Goal: Information Seeking & Learning: Learn about a topic

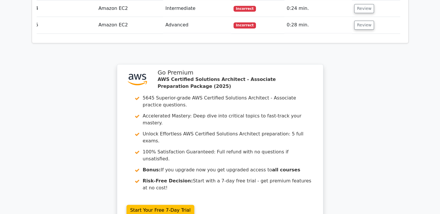
scroll to position [796, 0]
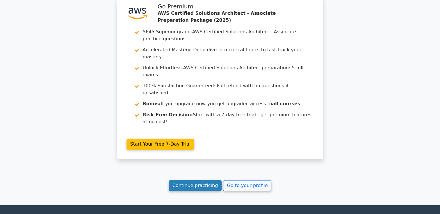
click at [208, 180] on link "Continue practicing" at bounding box center [194, 185] width 53 height 11
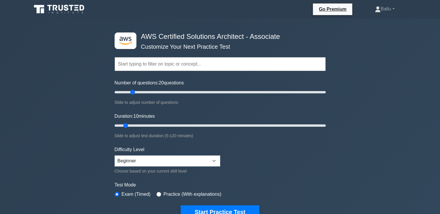
drag, startPoint x: 123, startPoint y: 92, endPoint x: 134, endPoint y: 90, distance: 10.9
type input "20"
click at [134, 90] on input "Number of questions: 20 questions" at bounding box center [219, 92] width 211 height 7
drag, startPoint x: 126, startPoint y: 124, endPoint x: 143, endPoint y: 123, distance: 16.3
type input "20"
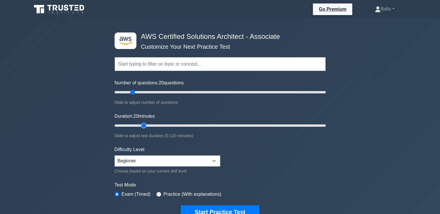
click at [143, 123] on input "Duration: 20 minutes" at bounding box center [219, 125] width 211 height 7
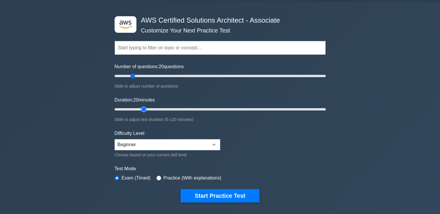
scroll to position [17, 0]
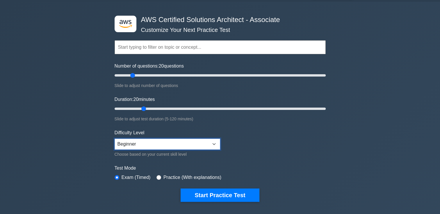
click at [179, 139] on select "Beginner Intermediate Expert" at bounding box center [166, 144] width 105 height 11
click at [114, 139] on select "Beginner Intermediate Expert" at bounding box center [166, 144] width 105 height 11
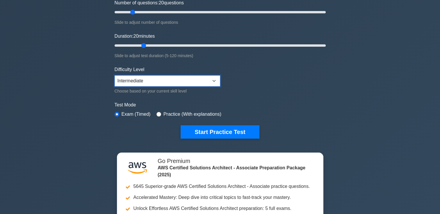
scroll to position [81, 0]
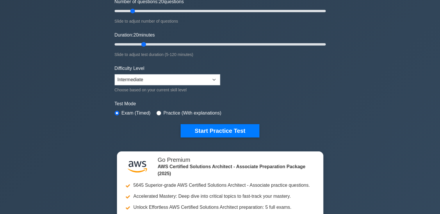
click at [183, 137] on div ".st0{fill:#252F3E;} .st1{fill-rule:evenodd;clip-rule:evenodd;fill:#FF9900;} AWS…" at bounding box center [220, 44] width 218 height 214
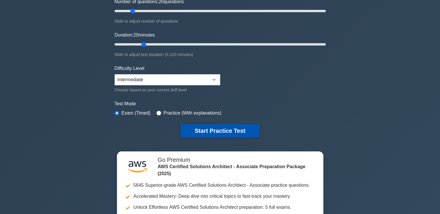
click at [196, 126] on button "Start Practice Test" at bounding box center [219, 130] width 78 height 13
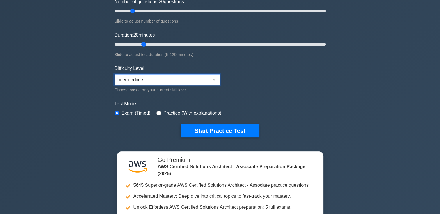
click at [187, 76] on select "Beginner Intermediate Expert" at bounding box center [166, 79] width 105 height 11
select select "beginner"
click at [114, 74] on select "Beginner Intermediate Expert" at bounding box center [166, 79] width 105 height 11
click at [127, 12] on input "Number of questions: 15 questions" at bounding box center [219, 11] width 211 height 7
drag, startPoint x: 127, startPoint y: 12, endPoint x: 123, endPoint y: 12, distance: 4.1
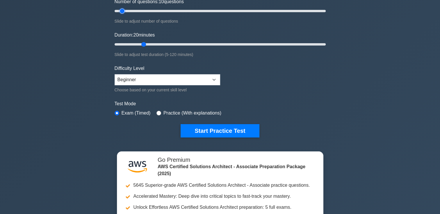
type input "10"
click at [123, 12] on input "Number of questions: 10 questions" at bounding box center [219, 11] width 211 height 7
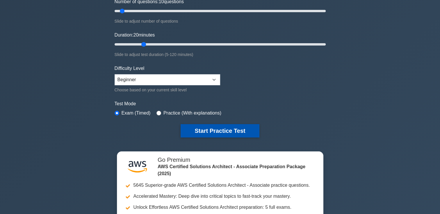
click at [223, 131] on button "Start Practice Test" at bounding box center [219, 130] width 78 height 13
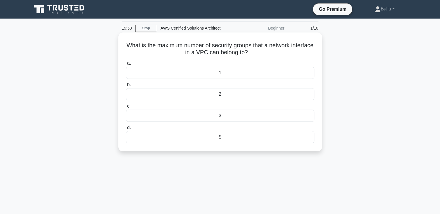
click at [222, 64] on label "a. 1" at bounding box center [220, 69] width 188 height 19
click at [126, 64] on input "a. 1" at bounding box center [126, 64] width 0 height 4
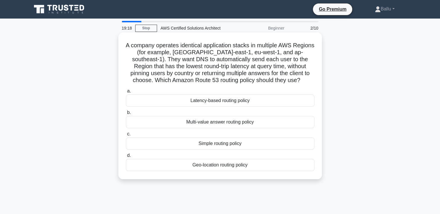
click at [251, 166] on div "Geo-location routing policy" at bounding box center [220, 165] width 188 height 12
click at [126, 158] on input "d. Geo-location routing policy" at bounding box center [126, 156] width 0 height 4
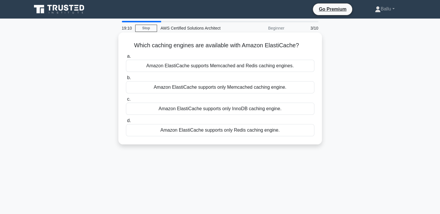
click at [209, 65] on div "Amazon ElastiCache supports Memcached and Redis caching engines." at bounding box center [220, 66] width 188 height 12
click at [126, 58] on input "a. Amazon ElastiCache supports Memcached and Redis caching engines." at bounding box center [126, 57] width 0 height 4
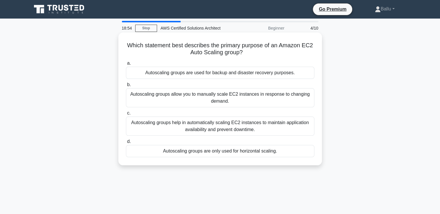
click at [191, 132] on div "Autoscaling groups help in automatically scaling EC2 instances to maintain appl…" at bounding box center [220, 126] width 188 height 19
click at [126, 115] on input "c. Autoscaling groups help in automatically scaling EC2 instances to maintain a…" at bounding box center [126, 114] width 0 height 4
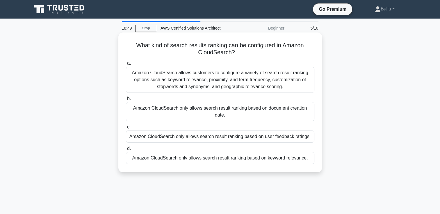
click at [167, 83] on div "Amazon CloudSearch allows customers to configure a variety of search result ran…" at bounding box center [220, 80] width 188 height 26
click at [126, 65] on input "a. Amazon CloudSearch allows customers to configure a variety of search result …" at bounding box center [126, 64] width 0 height 4
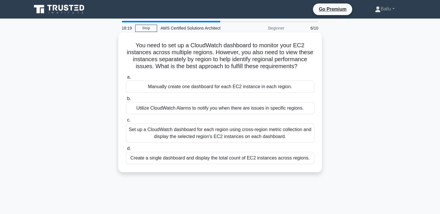
click at [204, 131] on div "Set up a CloudWatch dashboard for each region using cross-region metric collect…" at bounding box center [220, 133] width 188 height 19
click at [126, 122] on input "c. Set up a CloudWatch dashboard for each region using cross-region metric coll…" at bounding box center [126, 121] width 0 height 4
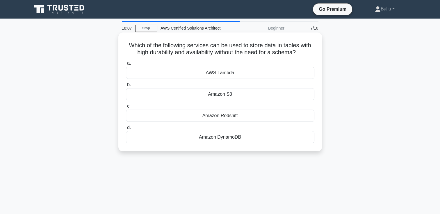
click at [240, 137] on div "Amazon DynamoDB" at bounding box center [220, 137] width 188 height 12
click at [126, 130] on input "d. Amazon DynamoDB" at bounding box center [126, 128] width 0 height 4
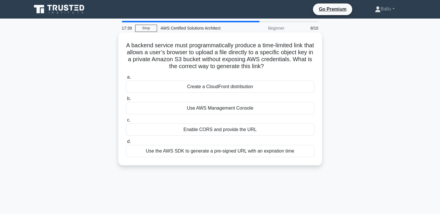
click at [241, 150] on div "Use the AWS SDK to generate a pre-signed URL with an expiration time" at bounding box center [220, 151] width 188 height 12
click at [126, 144] on input "d. Use the AWS SDK to generate a pre-signed URL with an expiration time" at bounding box center [126, 142] width 0 height 4
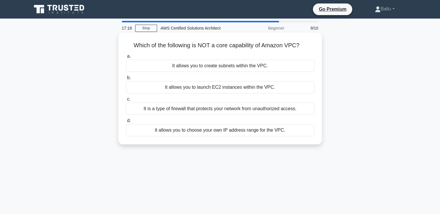
click at [159, 112] on div "It is a type of firewall that protects your network from unauthorized access." at bounding box center [220, 109] width 188 height 12
click at [126, 101] on input "c. It is a type of firewall that protects your network from unauthorized access." at bounding box center [126, 100] width 0 height 4
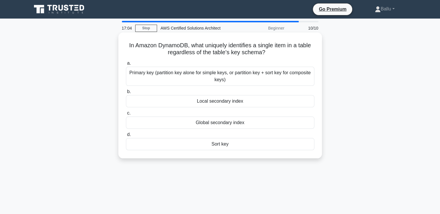
click at [198, 78] on div "Primary key (partition key alone for simple keys, or partition key + sort key f…" at bounding box center [220, 76] width 188 height 19
click at [126, 65] on input "a. Primary key (partition key alone for simple keys, or partition key + sort ke…" at bounding box center [126, 64] width 0 height 4
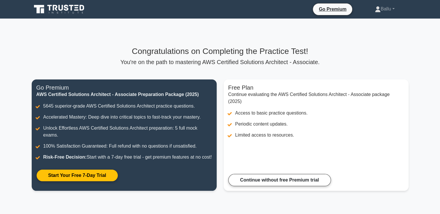
click at [271, 59] on p "You're on the path to mastering AWS Certified Solutions Architect - Associate." at bounding box center [220, 62] width 376 height 7
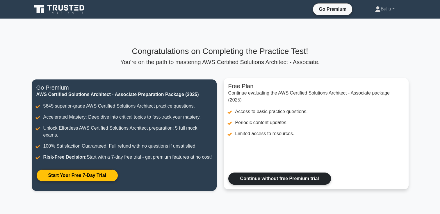
click at [281, 185] on link "Continue without free Premium trial" at bounding box center [279, 179] width 103 height 12
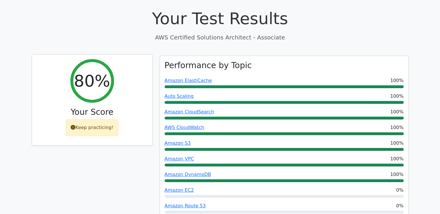
scroll to position [197, 0]
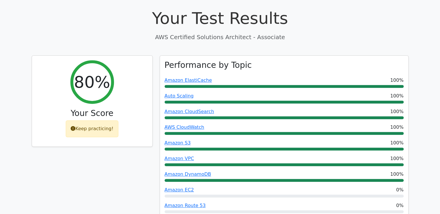
click at [114, 141] on div "80% Your Score Keep practicing!" at bounding box center [92, 142] width 128 height 175
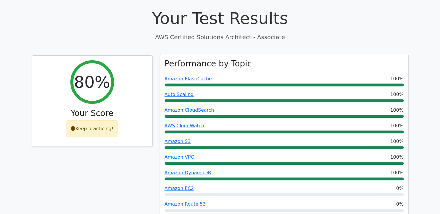
click at [265, 201] on div "Amazon Route 53 0%" at bounding box center [283, 204] width 239 height 7
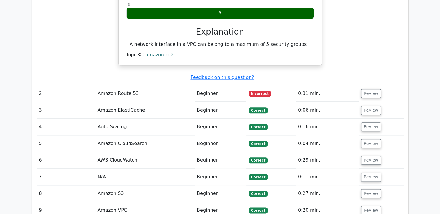
scroll to position [612, 0]
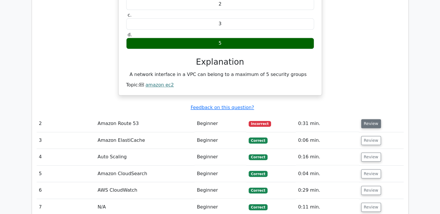
click at [368, 119] on button "Review" at bounding box center [371, 123] width 20 height 9
click at [365, 119] on button "Review" at bounding box center [371, 123] width 20 height 9
click at [124, 116] on td "Amazon Route 53" at bounding box center [144, 124] width 99 height 17
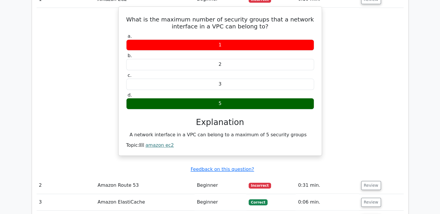
scroll to position [551, 0]
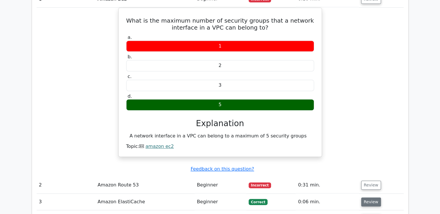
click at [370, 198] on button "Review" at bounding box center [371, 202] width 20 height 9
click at [369, 181] on button "Review" at bounding box center [371, 185] width 20 height 9
drag, startPoint x: 369, startPoint y: 155, endPoint x: 354, endPoint y: 166, distance: 18.1
click at [354, 194] on td "0:06 min." at bounding box center [326, 202] width 63 height 17
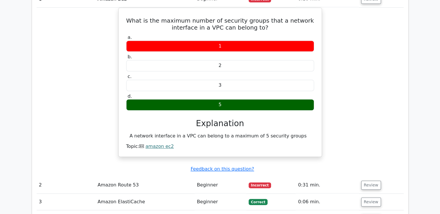
drag, startPoint x: 354, startPoint y: 166, endPoint x: 317, endPoint y: 156, distance: 38.0
click at [317, 177] on td "0:31 min." at bounding box center [326, 185] width 63 height 17
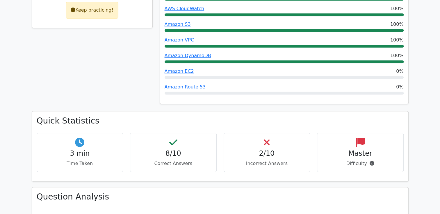
click at [276, 152] on div "Quick Statistics 3 min Time Taken 8/10 Correct Answers 2/10 Incorrect Answers M…" at bounding box center [220, 147] width 376 height 70
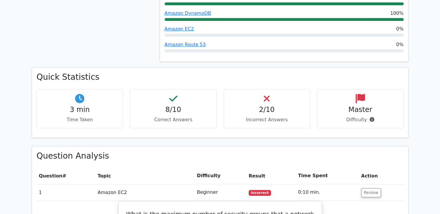
scroll to position [359, 0]
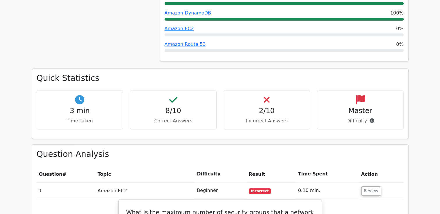
click at [173, 183] on td "Amazon EC2" at bounding box center [144, 191] width 99 height 17
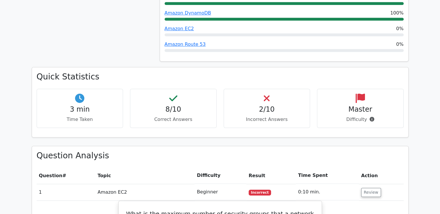
click at [261, 116] on p "Incorrect Answers" at bounding box center [266, 119] width 77 height 7
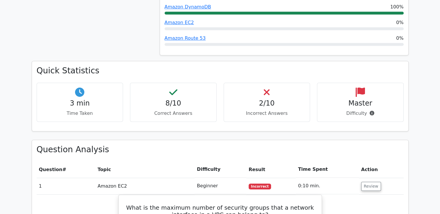
scroll to position [366, 0]
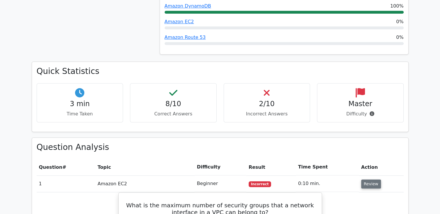
click at [362, 180] on button "Review" at bounding box center [371, 184] width 20 height 9
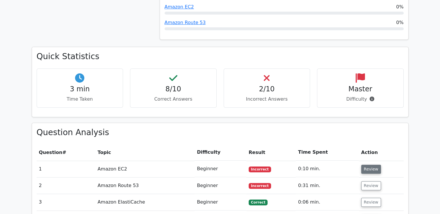
scroll to position [381, 0]
click at [364, 181] on button "Review" at bounding box center [371, 185] width 20 height 9
click at [365, 181] on button "Review" at bounding box center [371, 185] width 20 height 9
click at [370, 165] on button "Review" at bounding box center [371, 169] width 20 height 9
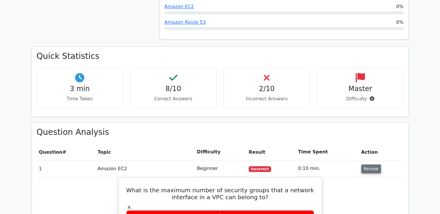
click at [370, 165] on button "Review" at bounding box center [371, 169] width 20 height 9
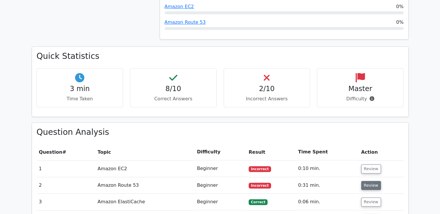
click at [370, 181] on button "Review" at bounding box center [371, 185] width 20 height 9
click at [372, 198] on button "Review" at bounding box center [371, 202] width 20 height 9
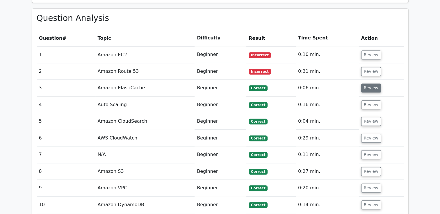
scroll to position [500, 0]
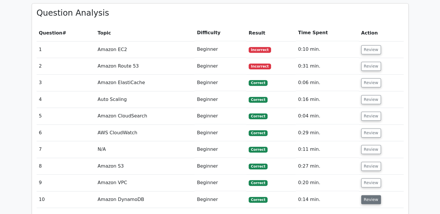
click at [368, 196] on button "Review" at bounding box center [371, 200] width 20 height 9
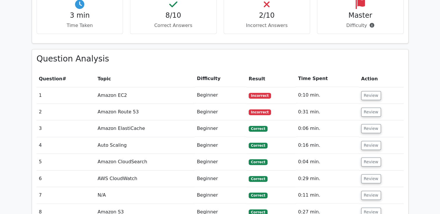
scroll to position [454, 0]
click at [365, 108] on button "Review" at bounding box center [371, 112] width 20 height 9
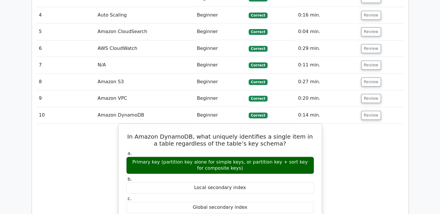
scroll to position [584, 0]
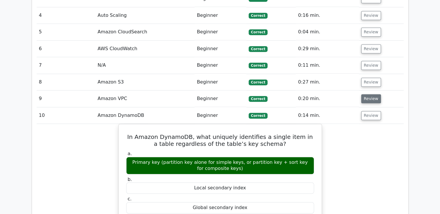
click at [368, 94] on button "Review" at bounding box center [371, 98] width 20 height 9
drag, startPoint x: 368, startPoint y: 69, endPoint x: 370, endPoint y: 54, distance: 15.5
click at [370, 54] on tbody "1 Amazon EC2 Beginner Incorrect 0:10 min. Review" at bounding box center [220, 161] width 367 height 408
click at [370, 78] on button "Review" at bounding box center [371, 82] width 20 height 9
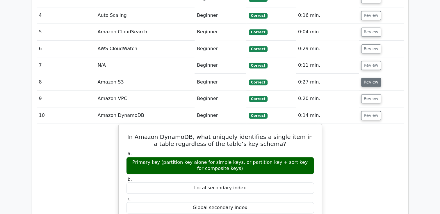
click at [370, 78] on button "Review" at bounding box center [371, 82] width 20 height 9
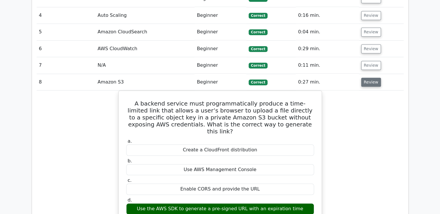
click at [370, 78] on button "Review" at bounding box center [371, 82] width 20 height 9
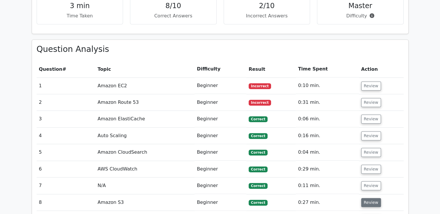
scroll to position [464, 0]
click at [367, 98] on button "Review" at bounding box center [371, 102] width 20 height 9
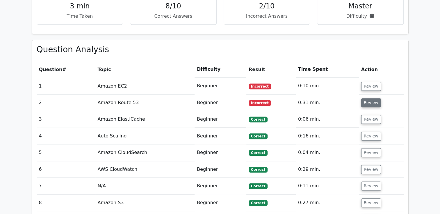
click at [367, 98] on button "Review" at bounding box center [371, 102] width 20 height 9
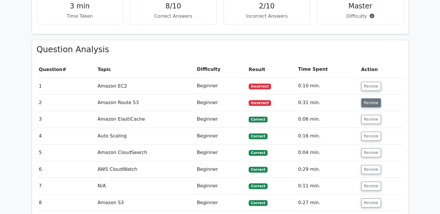
click at [367, 98] on button "Review" at bounding box center [371, 102] width 20 height 9
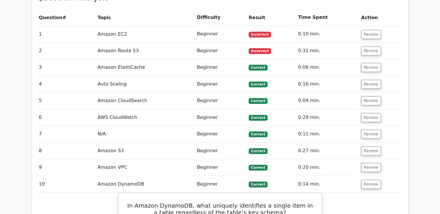
scroll to position [515, 0]
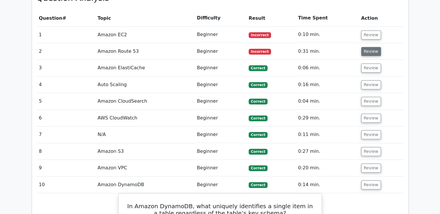
click at [366, 47] on button "Review" at bounding box center [371, 51] width 20 height 9
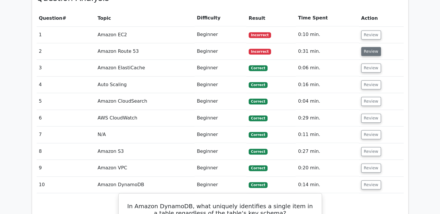
click at [366, 47] on button "Review" at bounding box center [371, 51] width 20 height 9
click at [367, 64] on button "Review" at bounding box center [371, 68] width 20 height 9
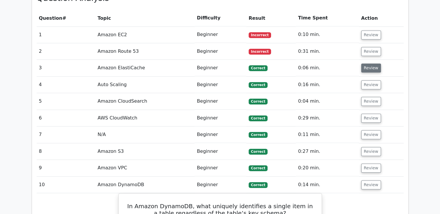
click at [367, 64] on button "Review" at bounding box center [371, 68] width 20 height 9
click at [369, 80] on button "Review" at bounding box center [371, 84] width 20 height 9
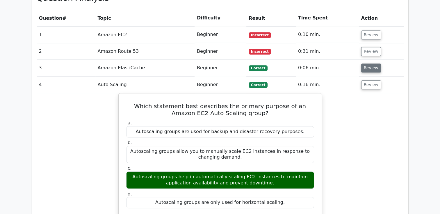
drag, startPoint x: 369, startPoint y: 56, endPoint x: 367, endPoint y: 38, distance: 18.7
click at [367, 64] on button "Review" at bounding box center [371, 68] width 20 height 9
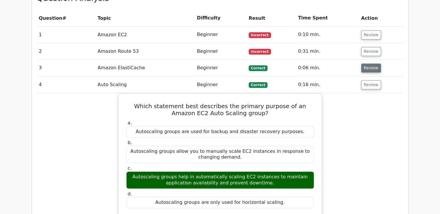
click at [367, 64] on button "Review" at bounding box center [371, 68] width 20 height 9
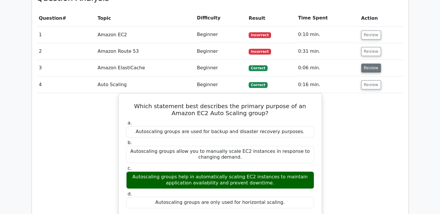
click at [367, 64] on button "Review" at bounding box center [371, 68] width 20 height 9
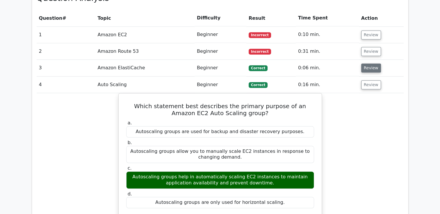
click at [367, 64] on button "Review" at bounding box center [371, 68] width 20 height 9
click at [369, 47] on button "Review" at bounding box center [371, 51] width 20 height 9
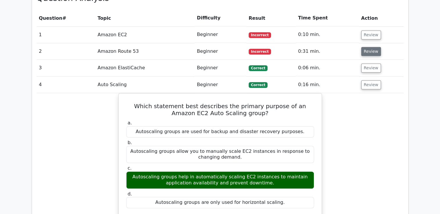
click at [369, 47] on button "Review" at bounding box center [371, 51] width 20 height 9
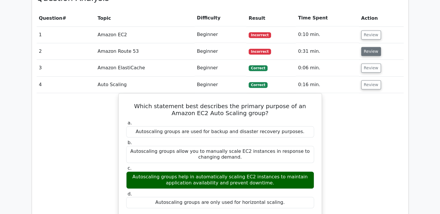
click at [369, 47] on button "Review" at bounding box center [371, 51] width 20 height 9
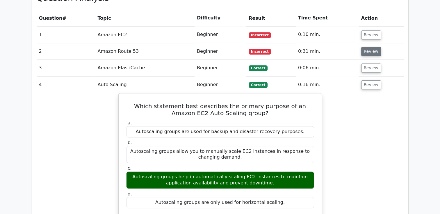
click at [369, 47] on button "Review" at bounding box center [371, 51] width 20 height 9
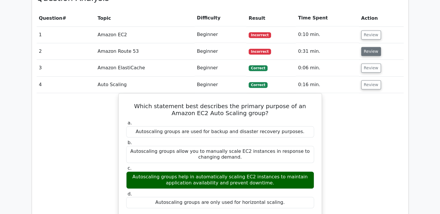
click at [369, 47] on button "Review" at bounding box center [371, 51] width 20 height 9
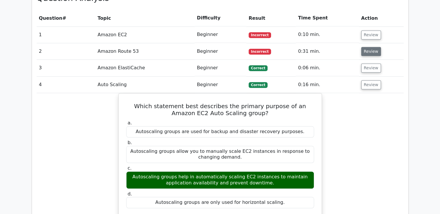
click at [369, 47] on button "Review" at bounding box center [371, 51] width 20 height 9
drag, startPoint x: 369, startPoint y: 26, endPoint x: 337, endPoint y: 48, distance: 38.2
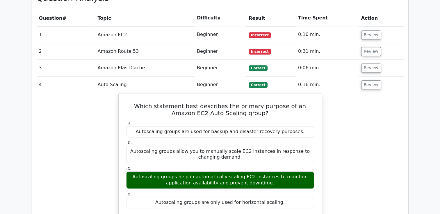
click at [337, 77] on td "0:16 min." at bounding box center [326, 85] width 63 height 17
click at [366, 80] on button "Review" at bounding box center [371, 84] width 20 height 9
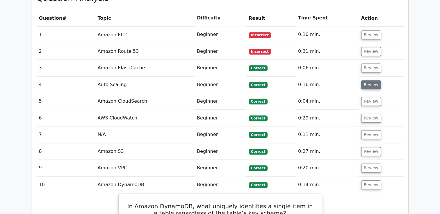
click at [366, 80] on button "Review" at bounding box center [371, 84] width 20 height 9
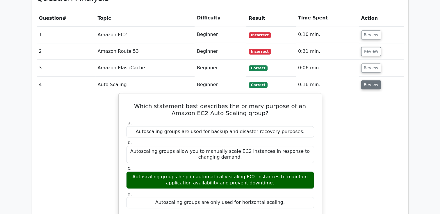
click at [373, 80] on button "Review" at bounding box center [371, 84] width 20 height 9
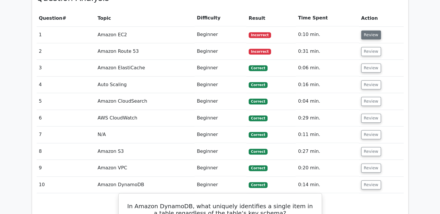
click at [365, 31] on button "Review" at bounding box center [371, 35] width 20 height 9
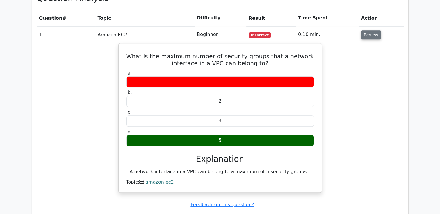
click at [365, 31] on button "Review" at bounding box center [371, 35] width 20 height 9
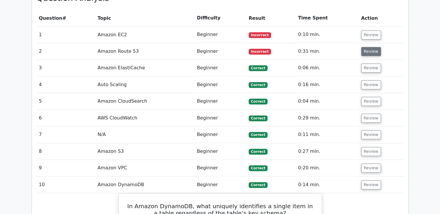
click at [370, 47] on button "Review" at bounding box center [371, 51] width 20 height 9
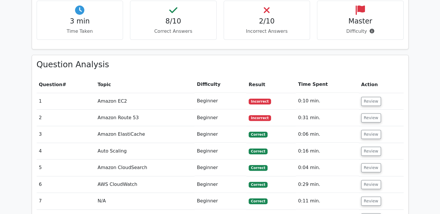
scroll to position [438, 0]
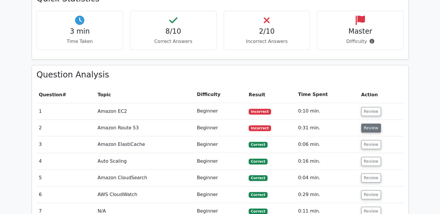
click at [364, 124] on button "Review" at bounding box center [371, 128] width 20 height 9
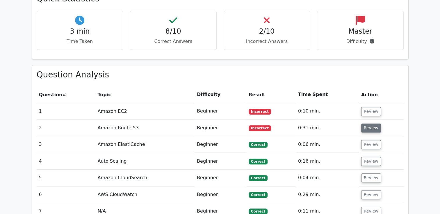
click at [364, 124] on button "Review" at bounding box center [371, 128] width 20 height 9
click at [375, 107] on button "Review" at bounding box center [371, 111] width 20 height 9
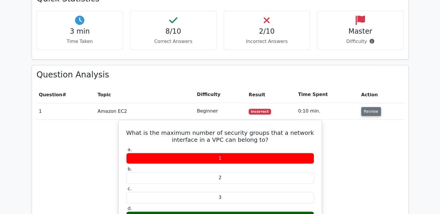
click at [375, 107] on button "Review" at bounding box center [371, 111] width 20 height 9
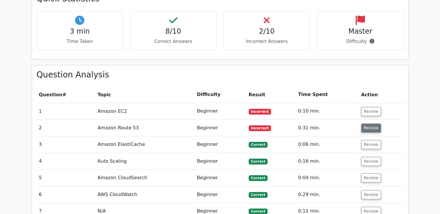
click at [362, 124] on button "Review" at bounding box center [371, 128] width 20 height 9
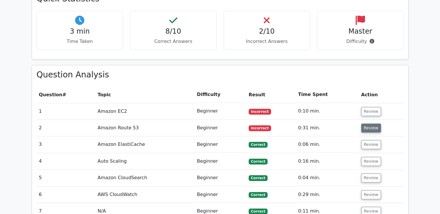
click at [362, 124] on button "Review" at bounding box center [371, 128] width 20 height 9
drag, startPoint x: 363, startPoint y: 99, endPoint x: 362, endPoint y: 103, distance: 3.8
click at [362, 124] on button "Review" at bounding box center [371, 128] width 20 height 9
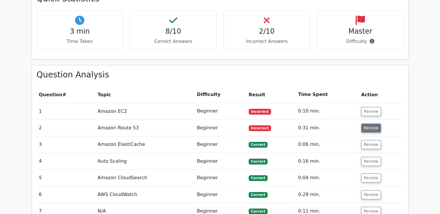
click at [362, 124] on button "Review" at bounding box center [371, 128] width 20 height 9
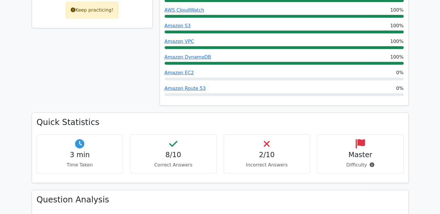
scroll to position [307, 0]
